Goal: Find specific page/section: Find specific page/section

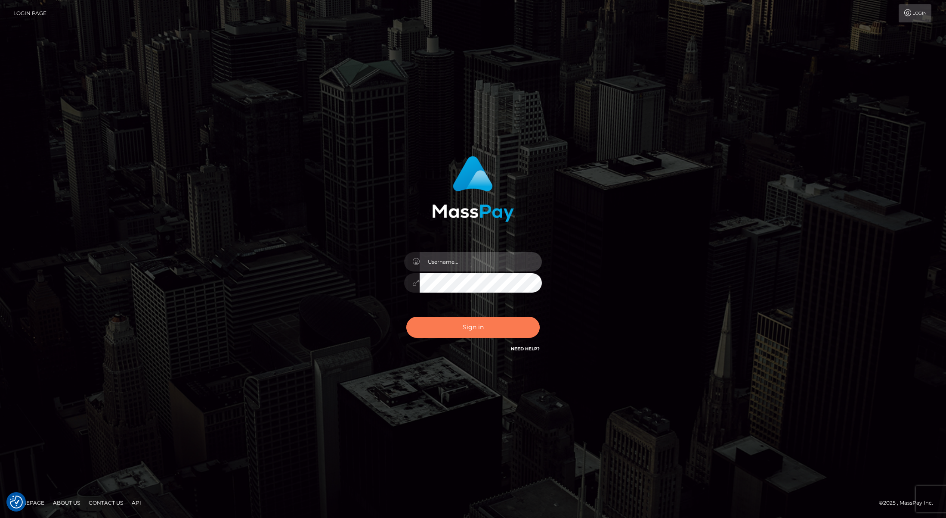
type input "Josue perales"
click at [482, 329] on button "Sign in" at bounding box center [472, 326] width 133 height 21
type input "[PERSON_NAME]"
click at [486, 332] on button "Sign in" at bounding box center [472, 326] width 133 height 21
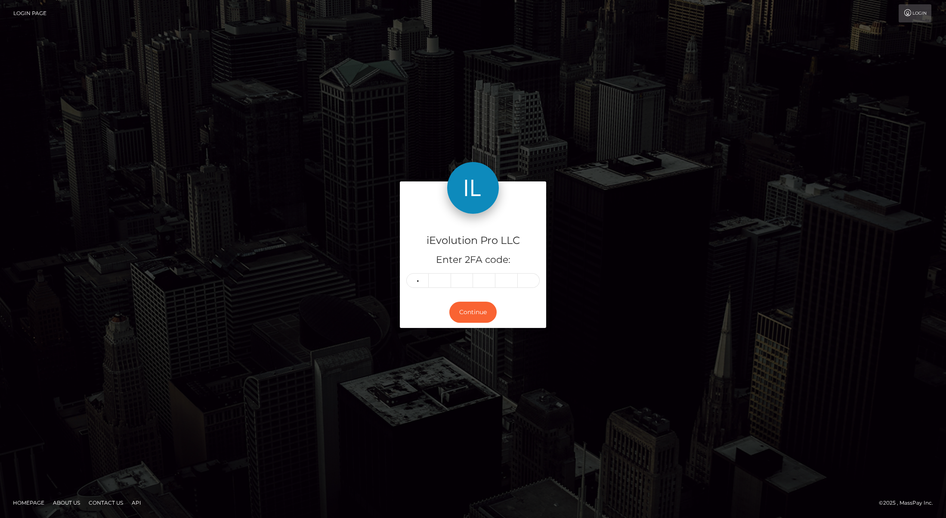
type input "0"
type input "2"
type input "0"
type input "6"
type input "8"
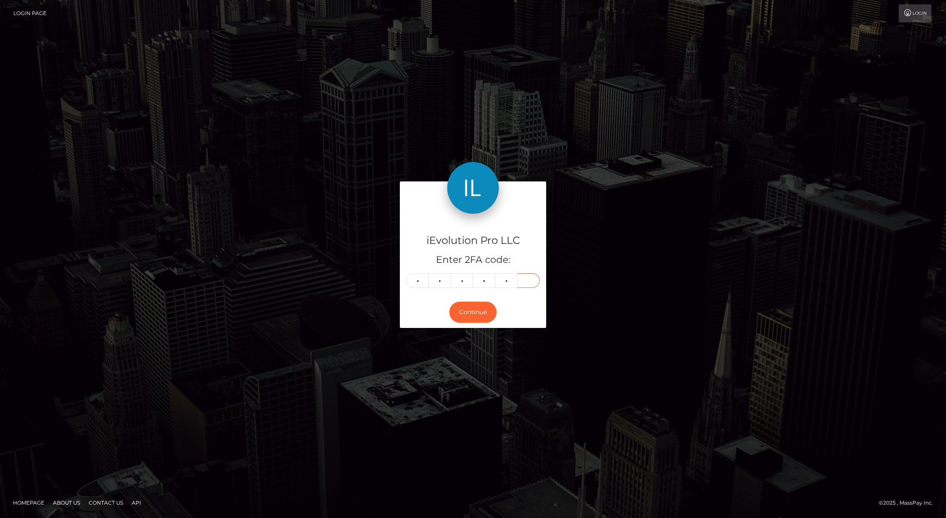
type input "1"
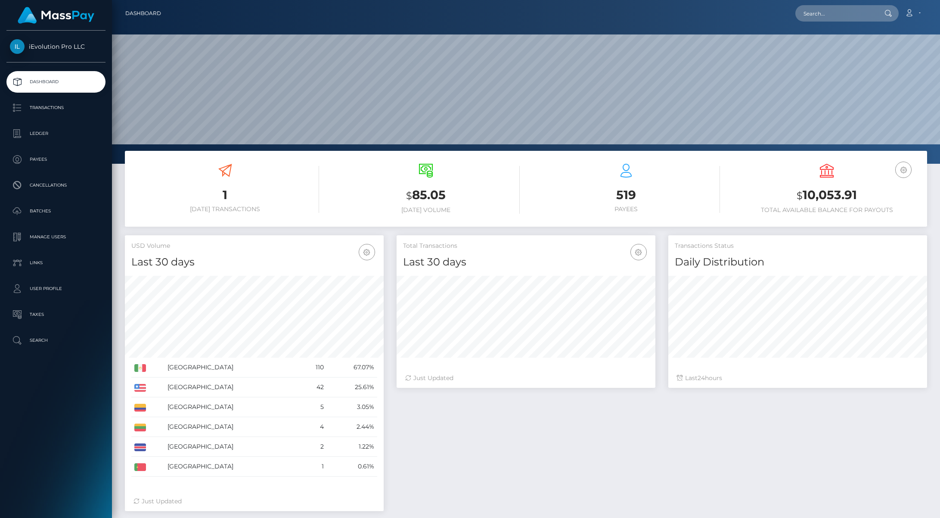
scroll to position [153, 259]
click at [37, 112] on p "Transactions" at bounding box center [56, 107] width 92 height 13
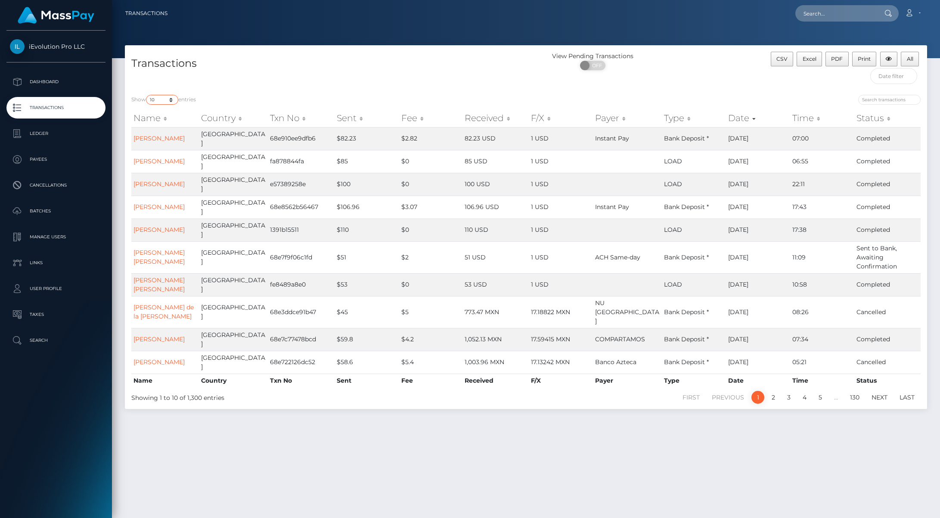
click at [162, 99] on select "10 25 50 100 250 500 1,000 3,500" at bounding box center [162, 100] width 32 height 10
select select "100"
click at [147, 95] on select "10 25 50 100 250 500 1,000 3,500" at bounding box center [162, 100] width 32 height 10
